Goal: Transaction & Acquisition: Purchase product/service

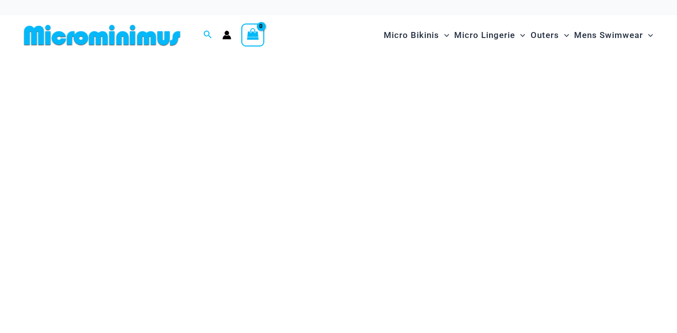
click at [226, 37] on icon "Account icon link" at bounding box center [227, 37] width 8 height 4
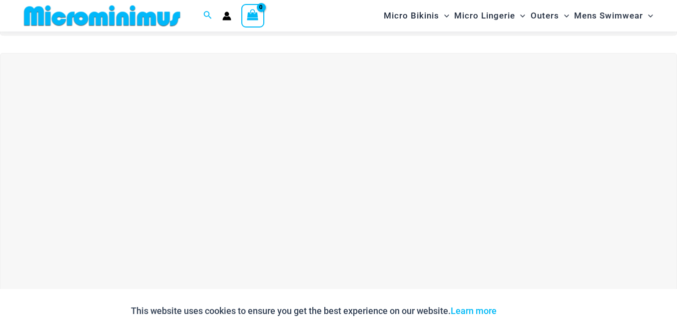
scroll to position [276, 0]
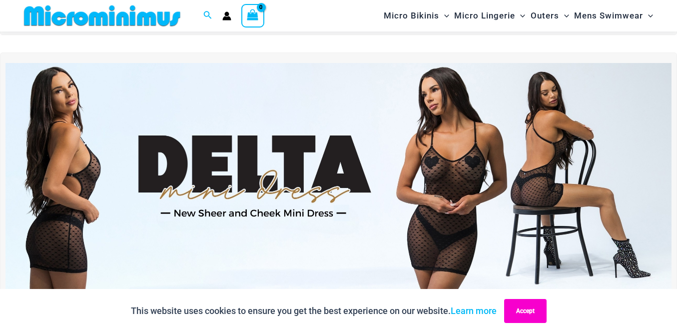
click at [525, 311] on button "Accept" at bounding box center [525, 311] width 42 height 24
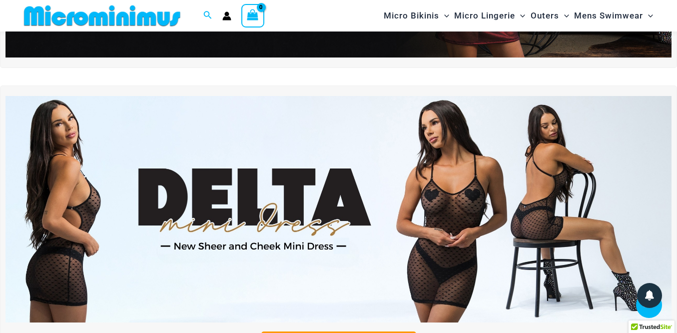
scroll to position [348, 0]
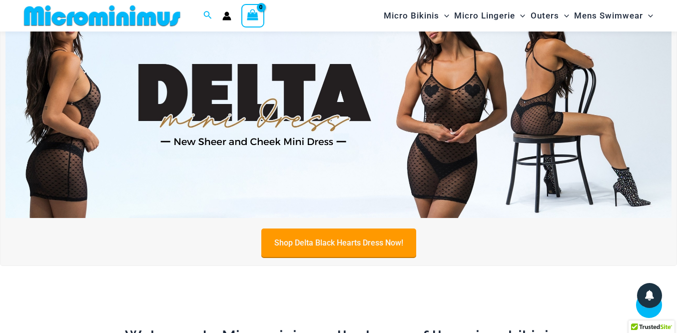
click at [340, 241] on link "Shop Delta Black Hearts Dress Now!" at bounding box center [338, 242] width 155 height 28
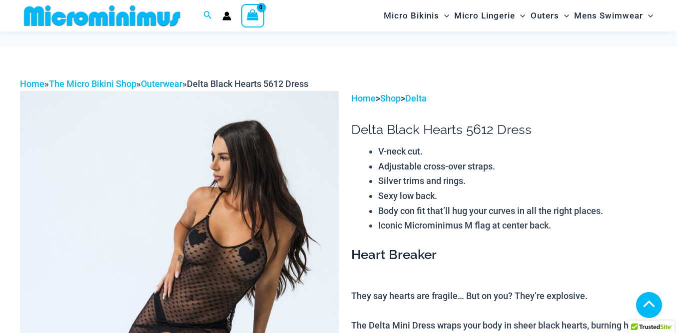
scroll to position [535, 0]
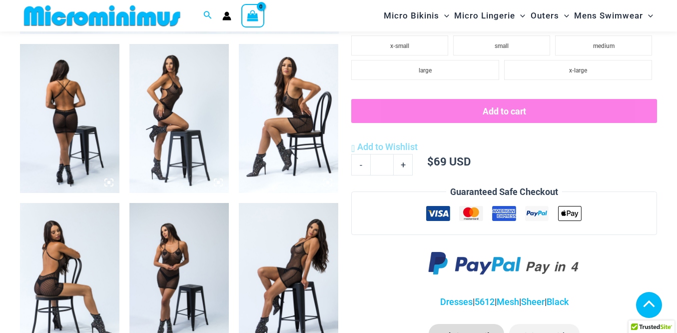
click at [227, 20] on div "Search for: Search Search No products in the cart. No products in the cart. Con…" at bounding box center [168, 15] width 297 height 31
click at [227, 17] on icon "Account icon link" at bounding box center [227, 18] width 8 height 4
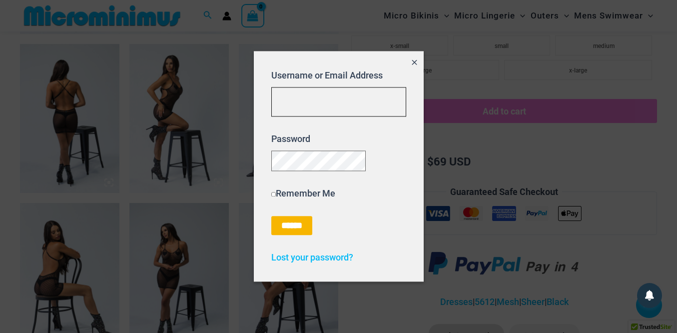
click at [315, 98] on input "Username or Email Address" at bounding box center [338, 101] width 135 height 29
type input "**********"
click at [298, 233] on input "******" at bounding box center [291, 225] width 41 height 19
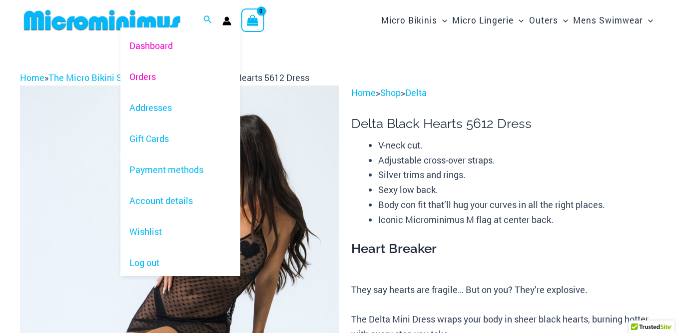
click at [149, 74] on link "Orders" at bounding box center [180, 76] width 120 height 31
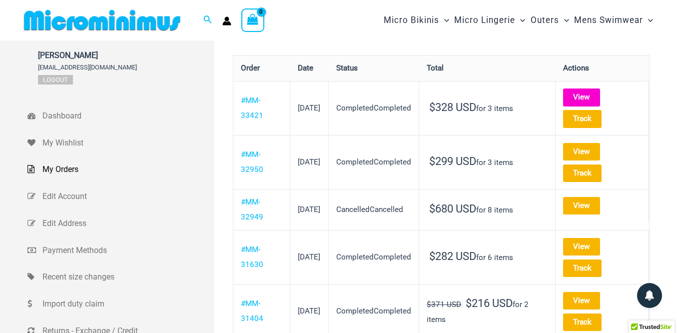
click at [587, 98] on link "View" at bounding box center [581, 96] width 37 height 17
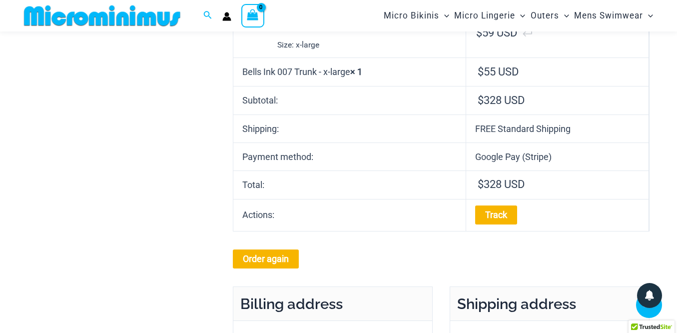
scroll to position [419, 0]
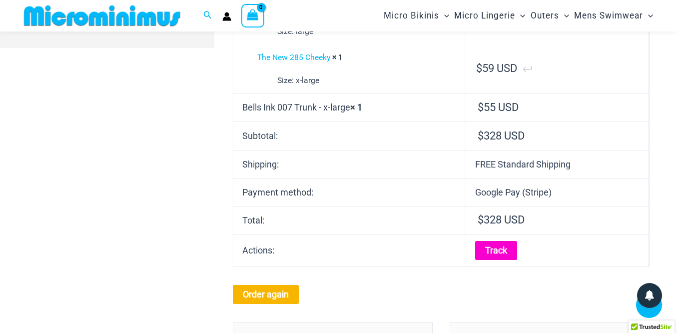
click at [496, 244] on link "Track" at bounding box center [496, 250] width 42 height 19
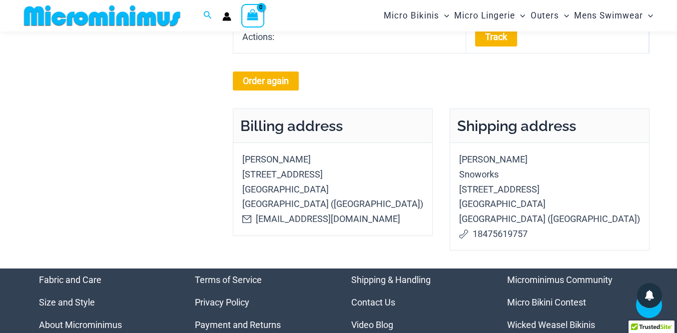
scroll to position [526, 0]
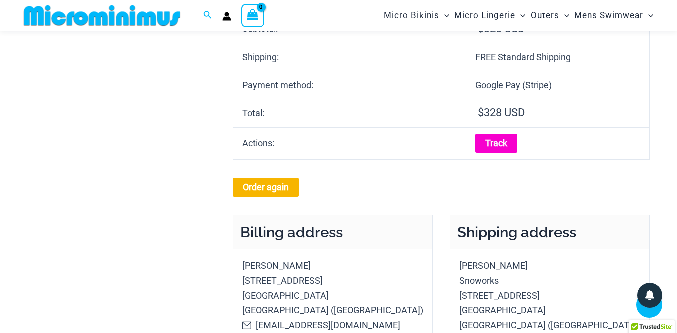
click at [500, 147] on link "Track" at bounding box center [496, 143] width 42 height 19
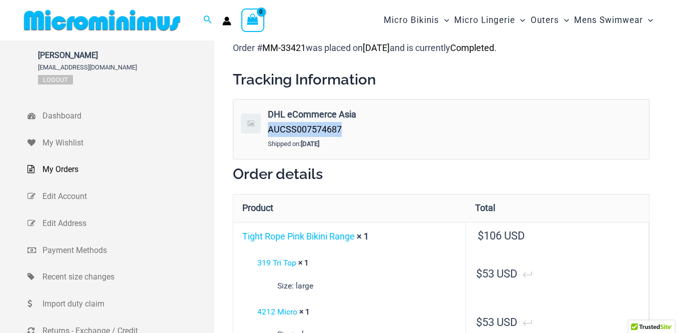
drag, startPoint x: 345, startPoint y: 129, endPoint x: 270, endPoint y: 125, distance: 75.1
click at [270, 125] on div "DHL eCommerce Asia AUCSS007574687" at bounding box center [381, 121] width 226 height 29
drag, startPoint x: 270, startPoint y: 125, endPoint x: 298, endPoint y: 129, distance: 27.9
copy span "AUCSS007574687"
click at [255, 124] on img at bounding box center [251, 123] width 20 height 20
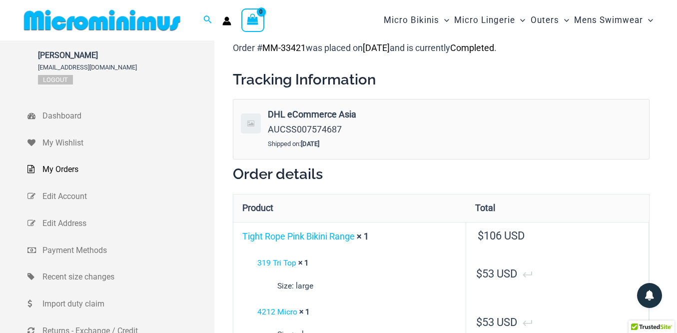
click at [286, 112] on strong "DHL eCommerce Asia" at bounding box center [379, 114] width 223 height 15
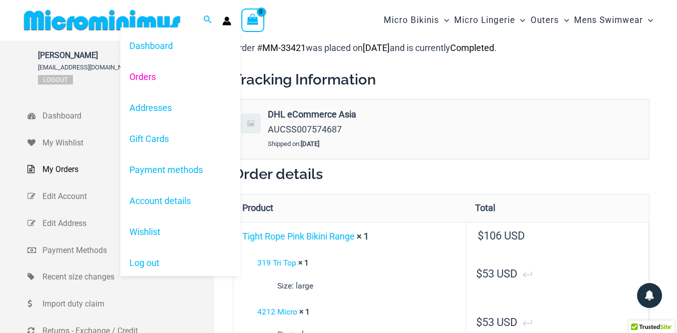
click at [227, 23] on icon "Account icon link" at bounding box center [227, 23] width 8 height 4
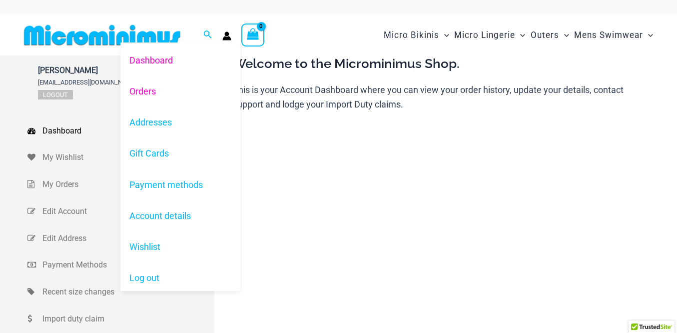
click at [151, 92] on link "Orders" at bounding box center [180, 91] width 120 height 31
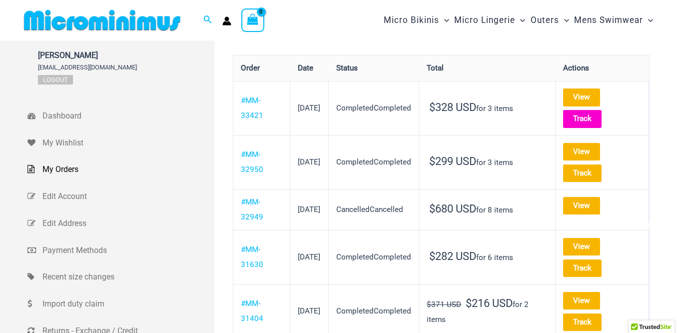
click at [594, 118] on link "Track" at bounding box center [582, 118] width 38 height 17
click at [586, 116] on link "Track" at bounding box center [582, 118] width 38 height 17
click at [597, 118] on link "Track" at bounding box center [582, 118] width 38 height 17
click at [597, 96] on link "View" at bounding box center [581, 96] width 37 height 17
click at [590, 97] on link "View" at bounding box center [581, 96] width 37 height 17
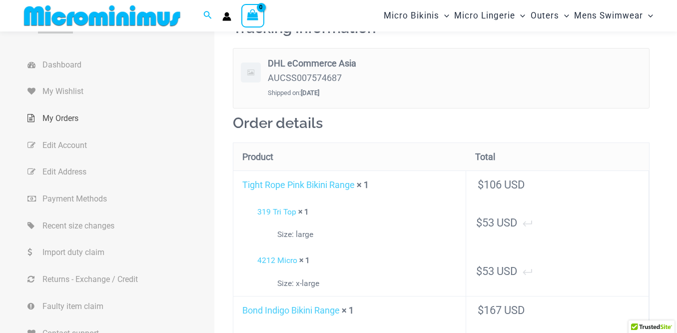
scroll to position [62, 0]
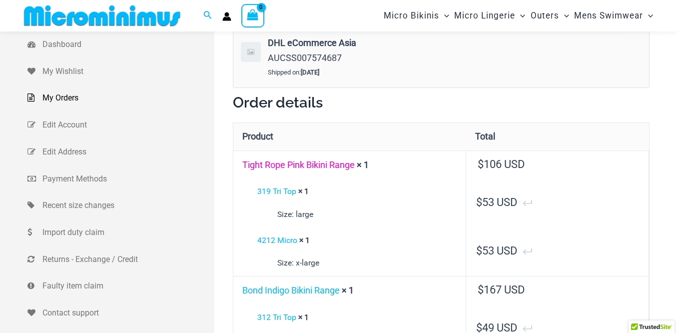
click at [309, 163] on link "Tight Rope Pink Bikini Range" at bounding box center [298, 164] width 112 height 10
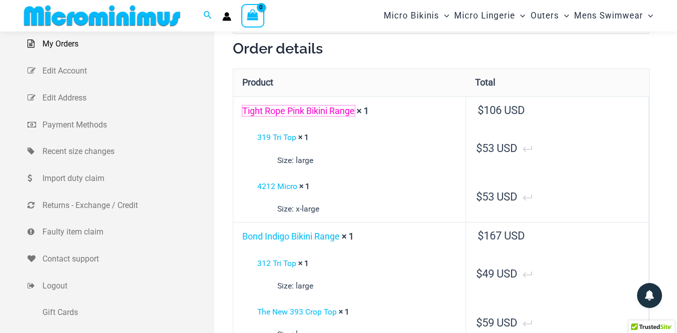
scroll to position [133, 0]
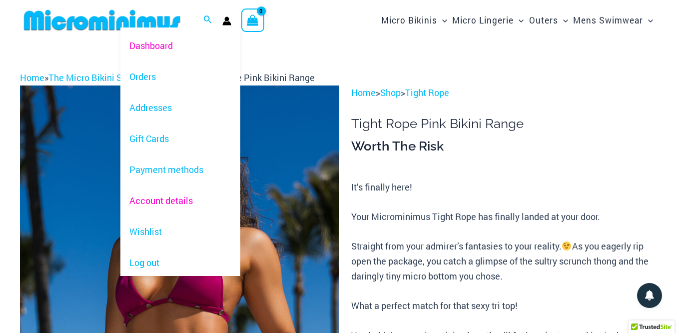
click at [163, 201] on link "Account details" at bounding box center [180, 200] width 120 height 31
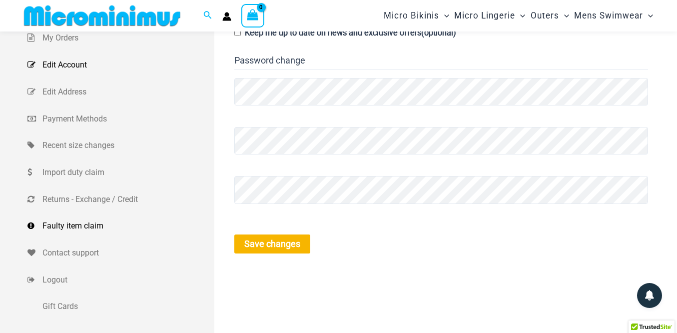
scroll to position [134, 0]
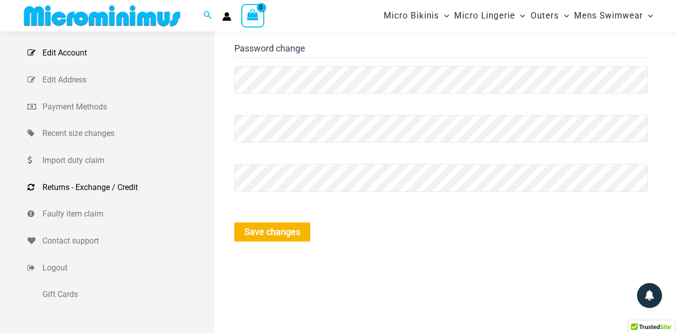
click at [87, 188] on span "Returns - Exchange / Credit" at bounding box center [126, 187] width 169 height 15
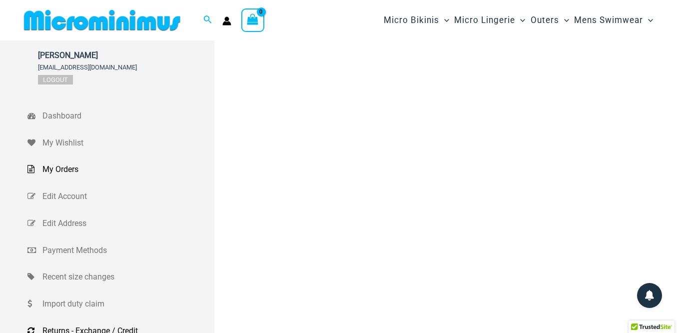
click at [62, 169] on span "My Orders" at bounding box center [126, 169] width 169 height 15
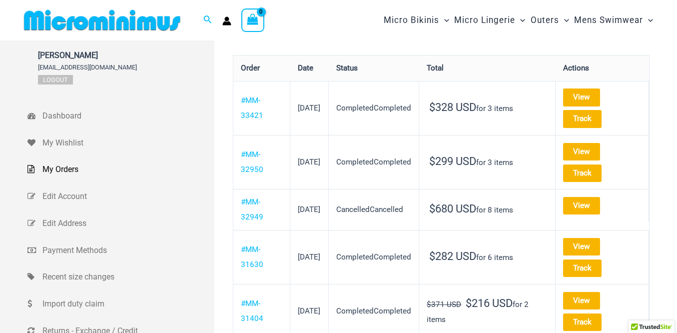
click at [250, 32] on div "Search for: Search Search Dashboard Orders Addresses Gift Cards Payment methods…" at bounding box center [168, 20] width 297 height 40
click at [255, 21] on icon "View Shopping Cart, empty" at bounding box center [252, 18] width 11 height 11
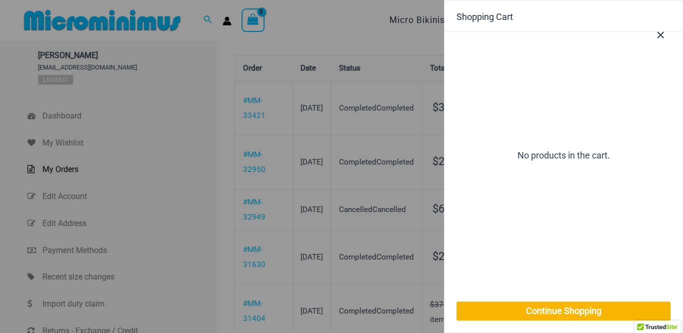
click at [664, 34] on icon "Close Cart Drawer" at bounding box center [660, 34] width 11 height 11
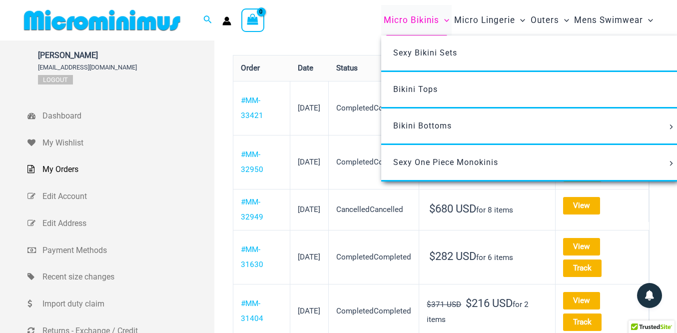
click at [402, 19] on span "Micro Bikinis" at bounding box center [411, 19] width 55 height 25
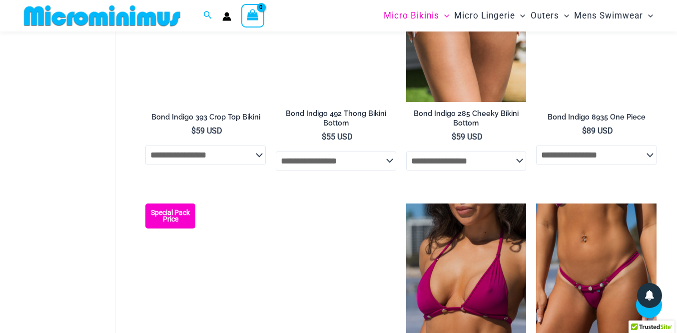
scroll to position [591, 0]
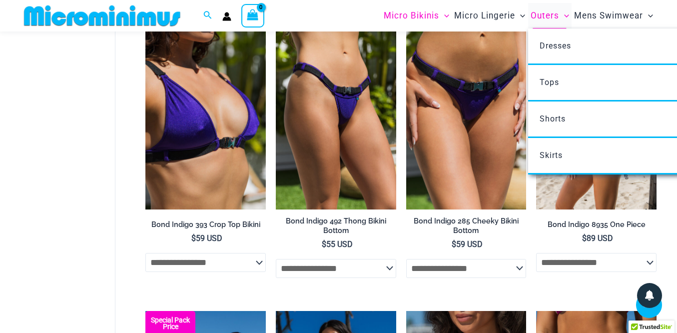
click at [542, 16] on span "Outers" at bounding box center [545, 15] width 28 height 25
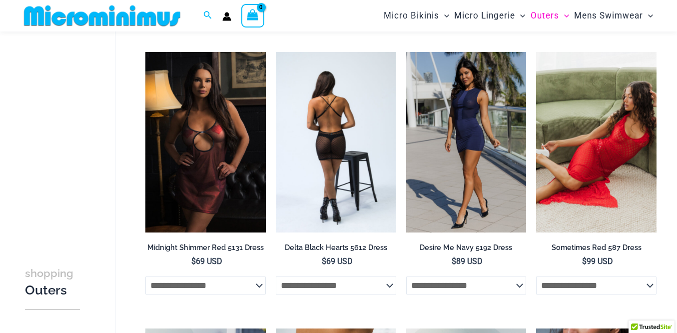
scroll to position [119, 0]
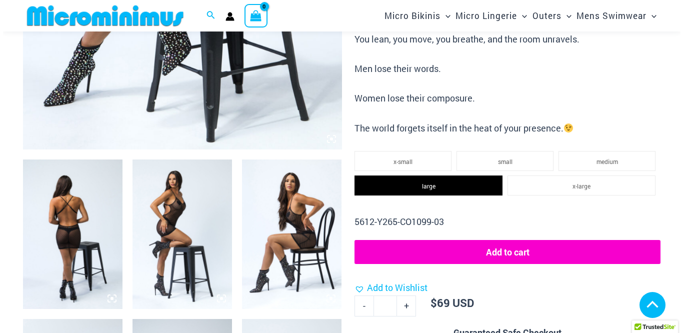
scroll to position [405, 0]
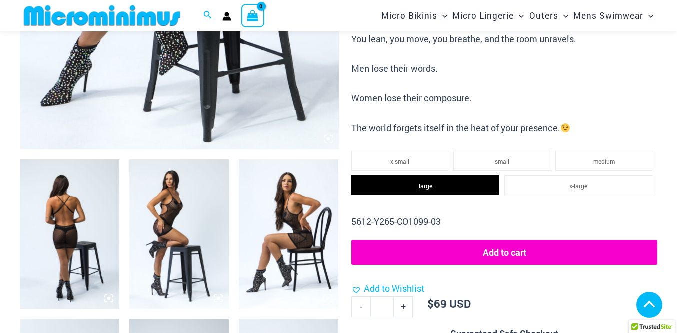
click at [503, 253] on button "Add to cart" at bounding box center [504, 252] width 306 height 25
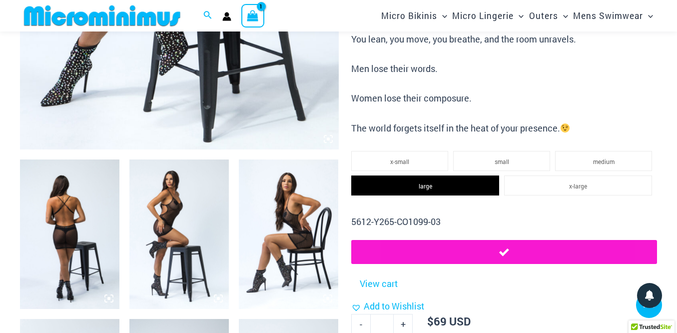
click at [252, 18] on icon "View Shopping Cart, 1 items" at bounding box center [252, 15] width 11 height 11
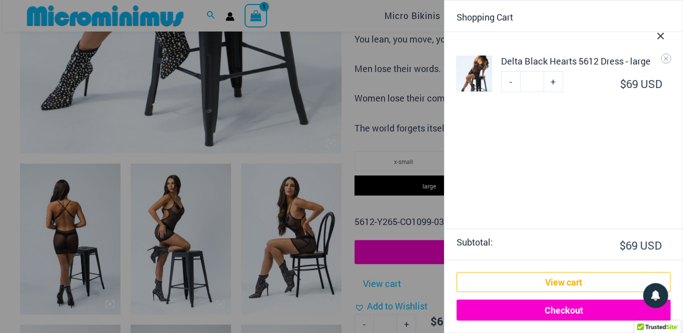
click at [563, 310] on link "Checkout" at bounding box center [563, 309] width 214 height 21
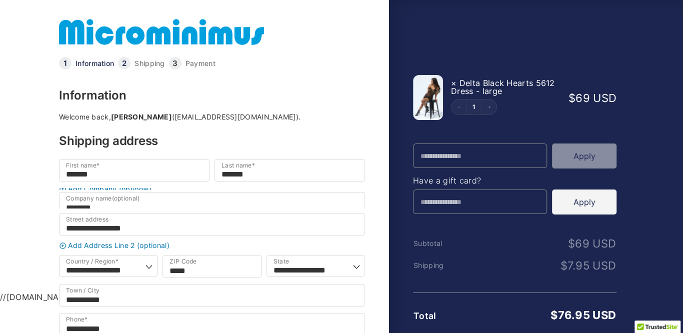
select select "**"
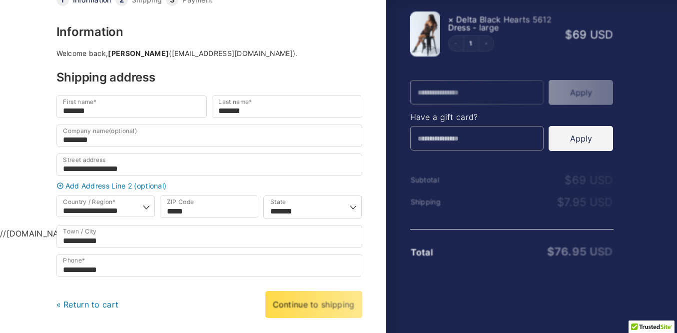
scroll to position [142, 0]
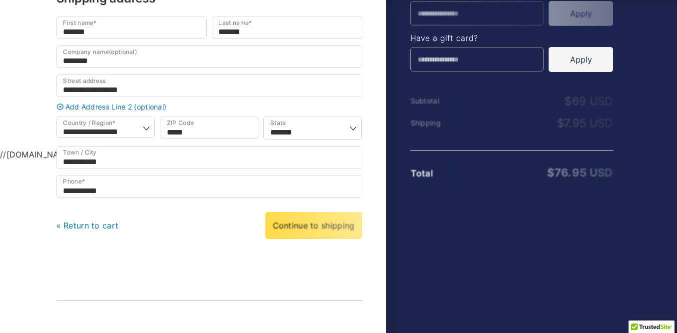
click at [320, 229] on div "« Return to cart Continue to shipping Continue to payment" at bounding box center [209, 225] width 306 height 27
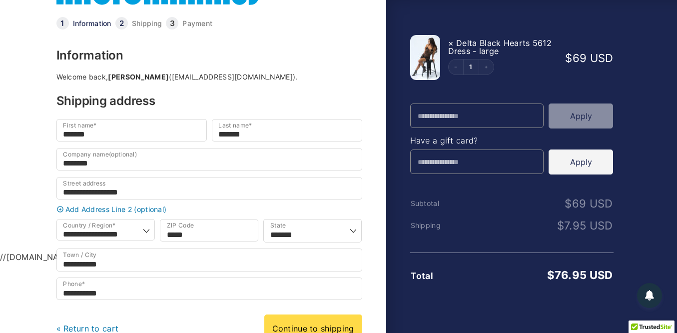
scroll to position [123, 0]
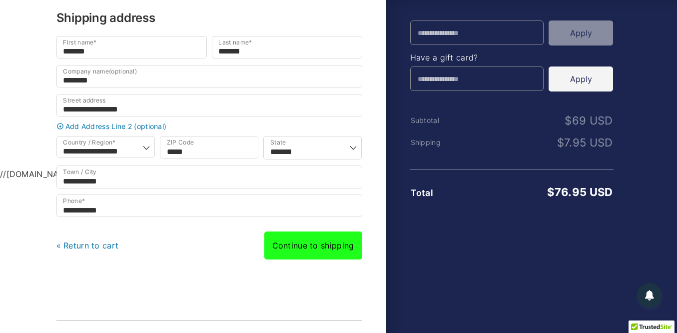
click at [333, 249] on link "Continue to shipping" at bounding box center [313, 245] width 98 height 28
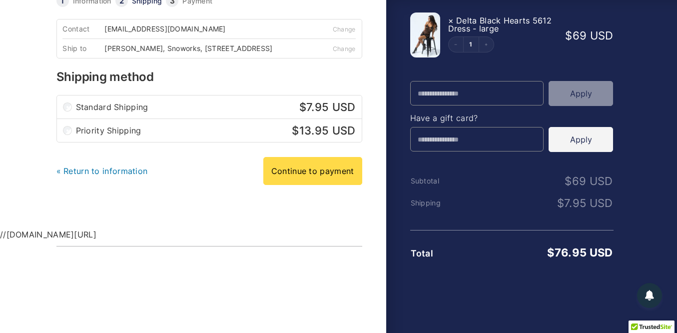
scroll to position [71, 0]
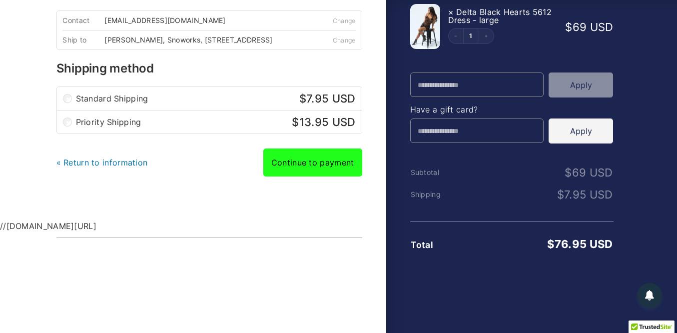
click at [318, 168] on link "Continue to payment" at bounding box center [312, 162] width 99 height 28
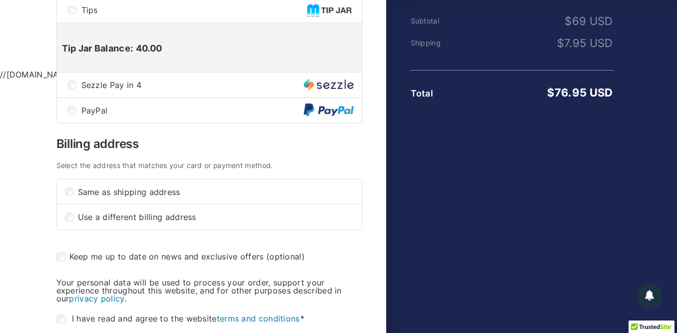
scroll to position [107, 0]
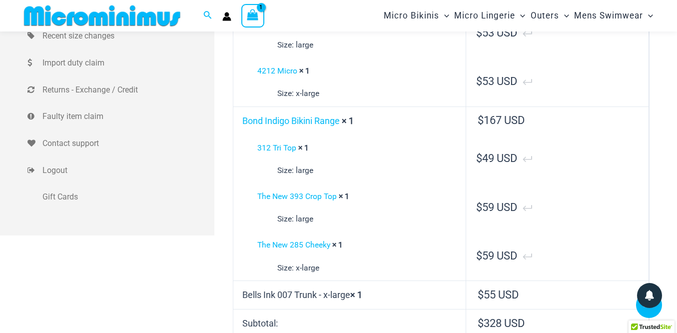
scroll to position [226, 0]
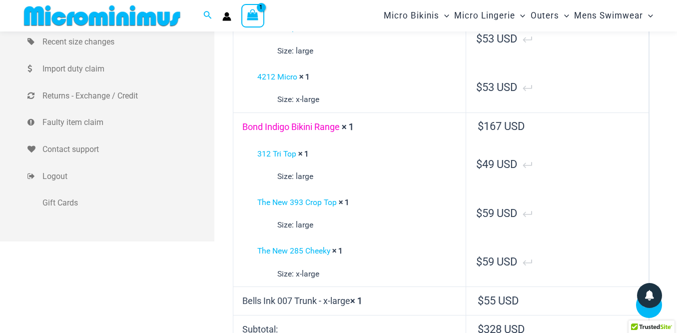
click at [297, 127] on link "Bond Indigo Bikini Range" at bounding box center [290, 126] width 97 height 10
